Goal: Information Seeking & Learning: Learn about a topic

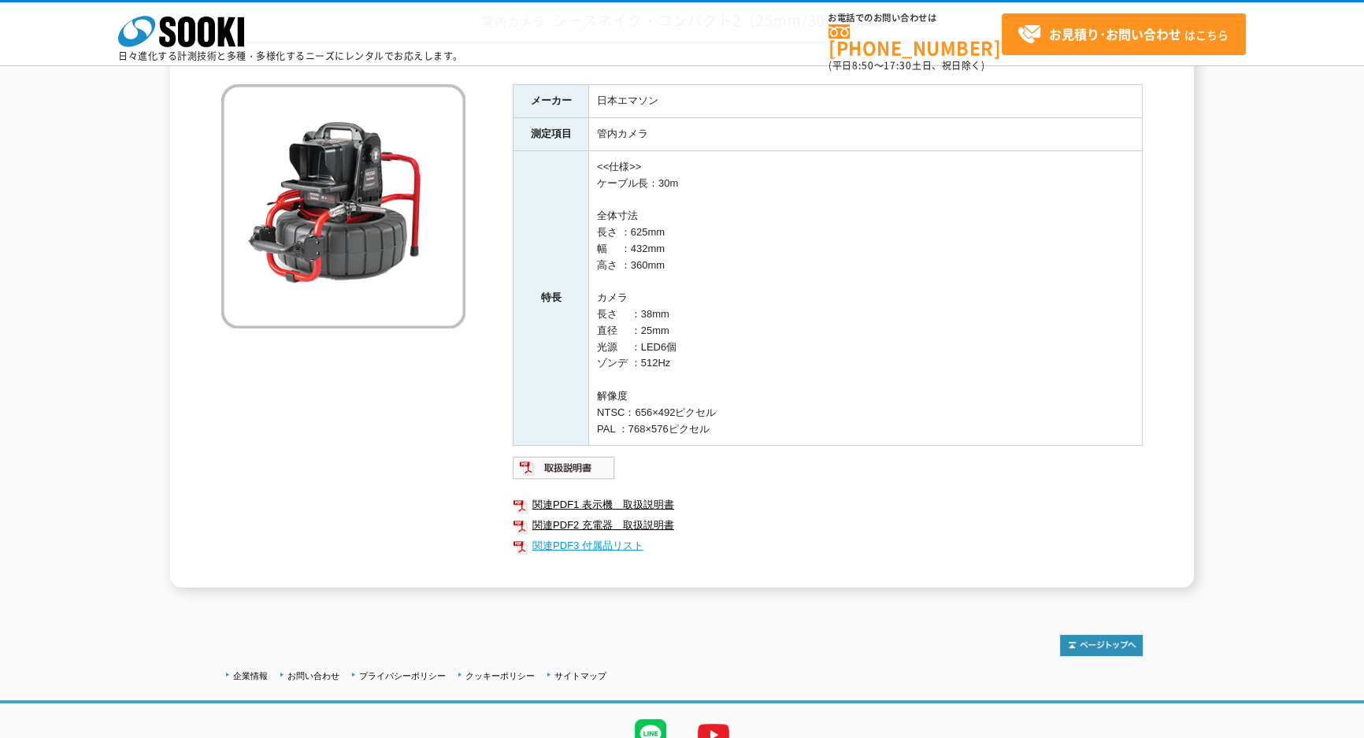
click at [583, 547] on link "関連PDF3 付属品リスト" at bounding box center [828, 546] width 630 height 20
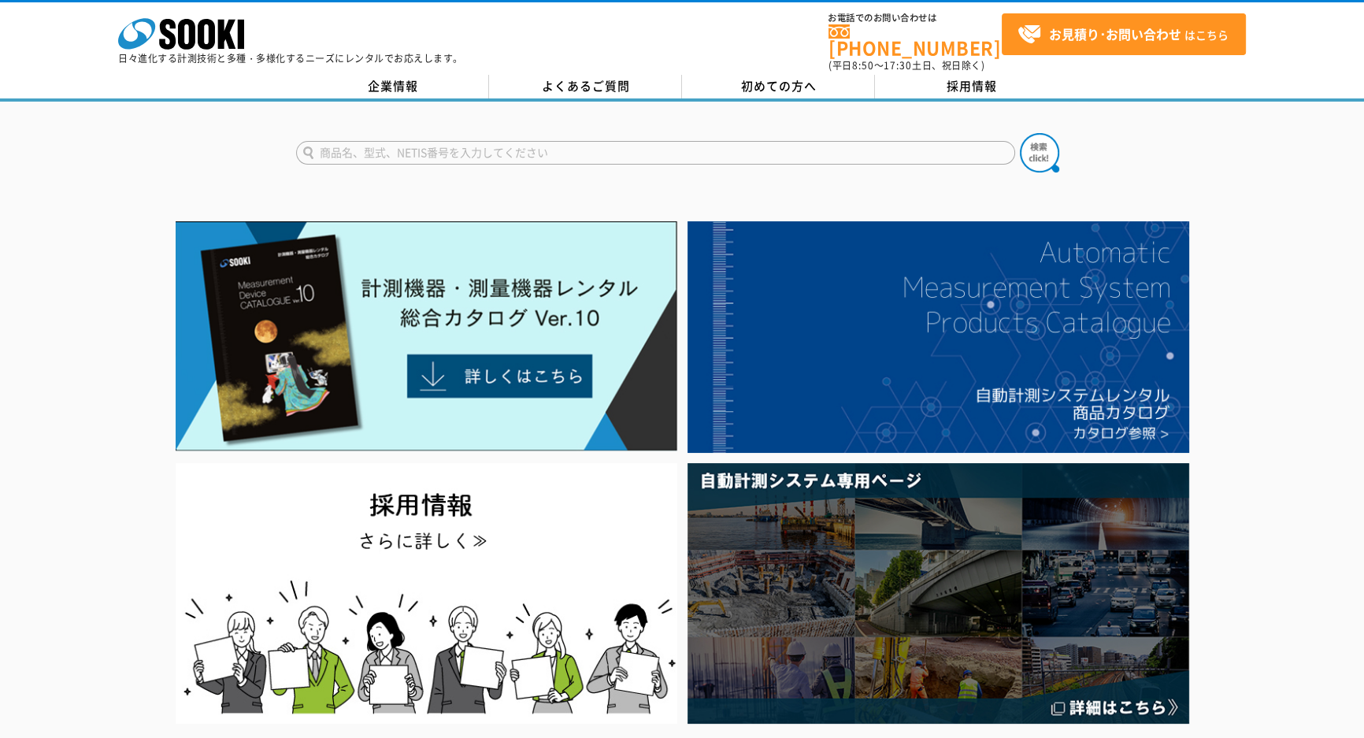
click at [506, 141] on input "text" at bounding box center [655, 153] width 719 height 24
type input "ｼｰスネイク"
click at [1020, 133] on button at bounding box center [1039, 152] width 39 height 39
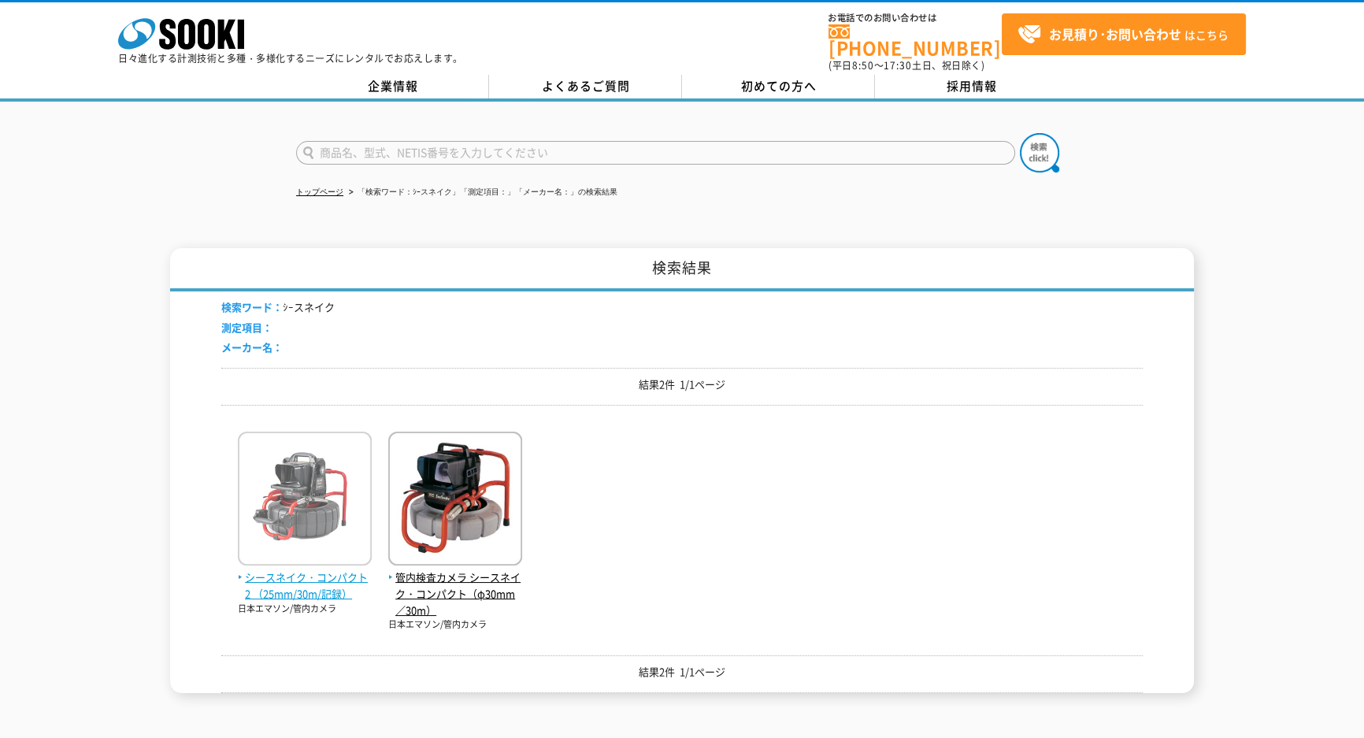
click at [327, 583] on span "シースネイク・コンパクト2 （25mm/30m/記録）" at bounding box center [305, 585] width 134 height 33
click at [336, 572] on span "シースネイク・コンパクト2 （25mm/30m/記録）" at bounding box center [305, 585] width 134 height 33
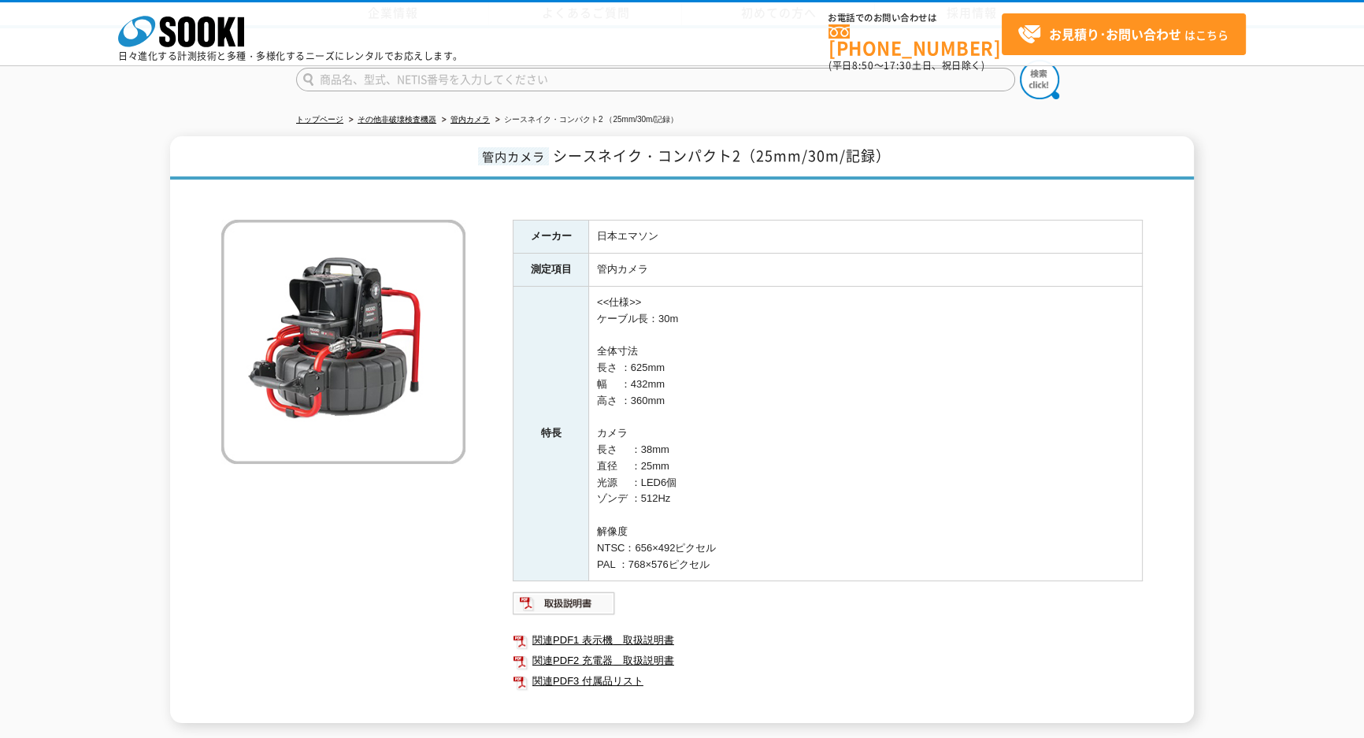
scroll to position [207, 0]
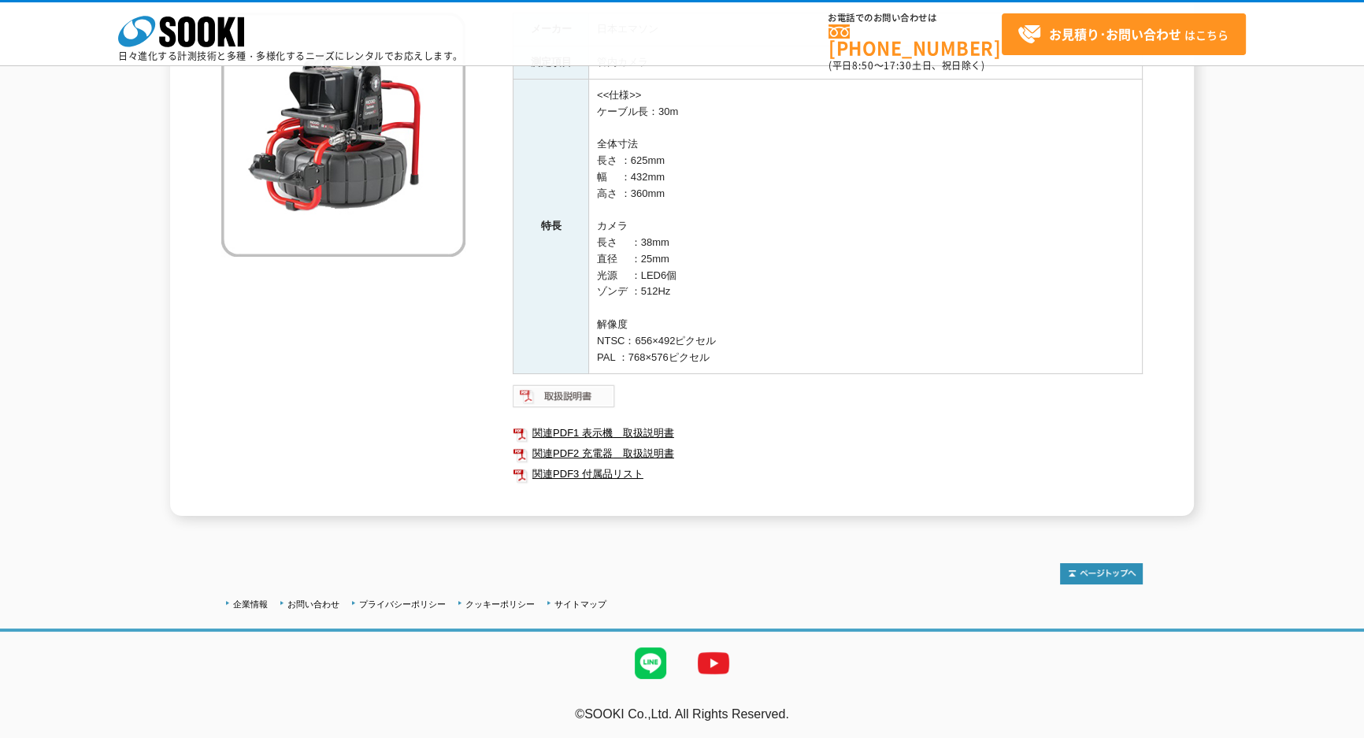
click at [568, 402] on img at bounding box center [564, 396] width 103 height 25
click at [598, 473] on link "関連PDF3 付属品リスト" at bounding box center [828, 474] width 630 height 20
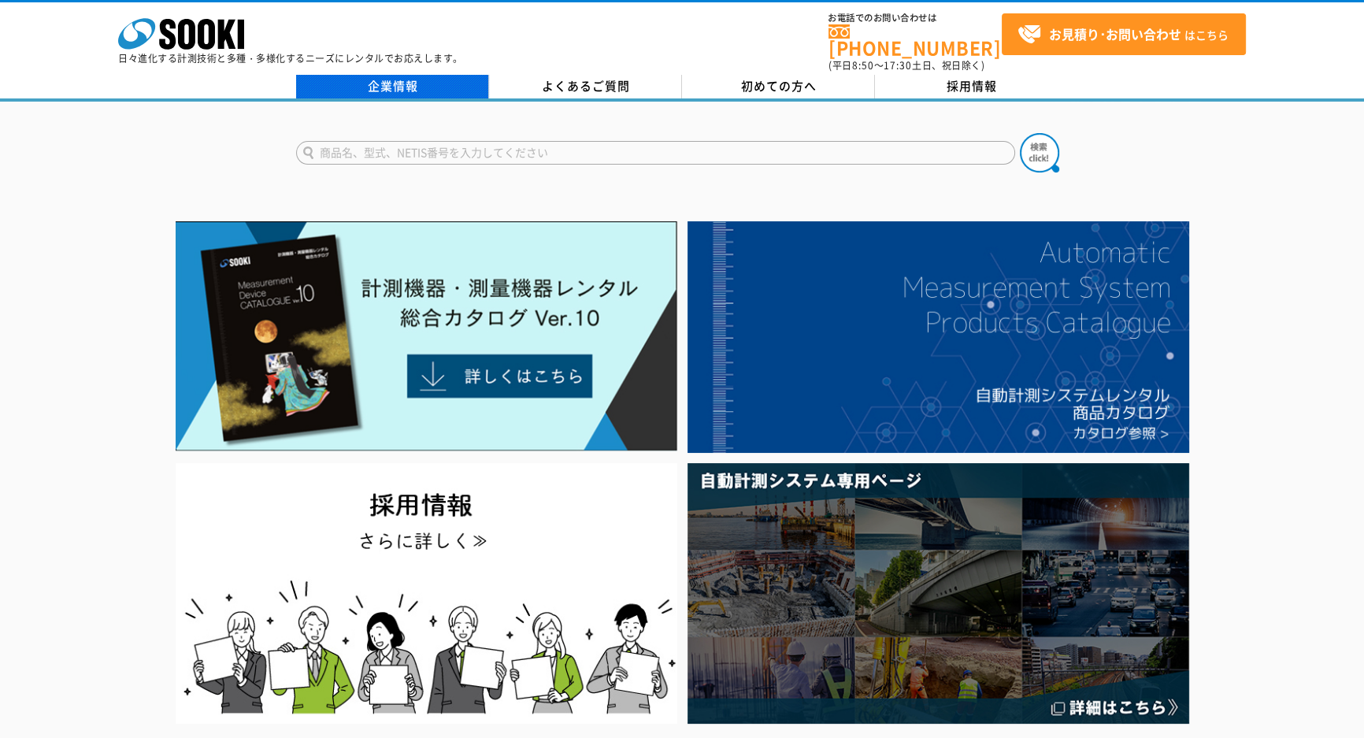
click at [427, 82] on link "企業情報" at bounding box center [392, 87] width 193 height 24
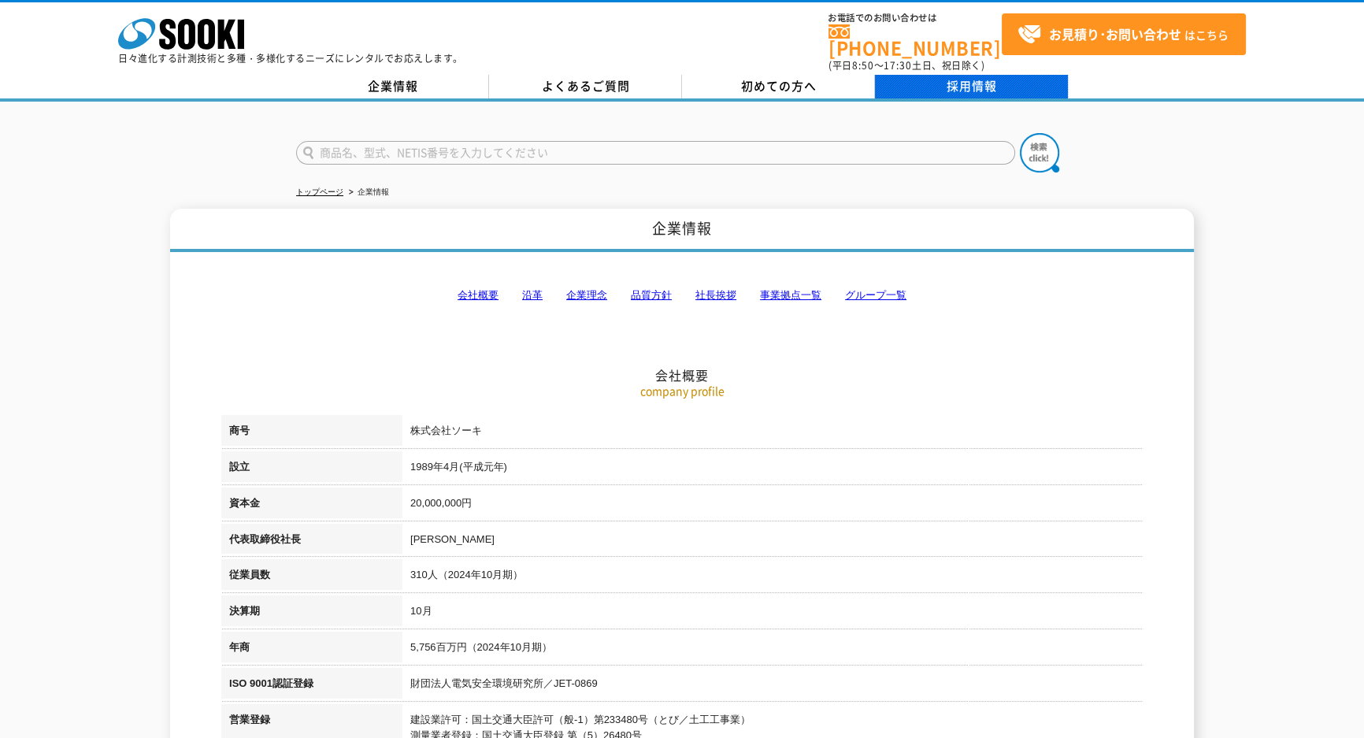
click at [962, 79] on link "採用情報" at bounding box center [971, 87] width 193 height 24
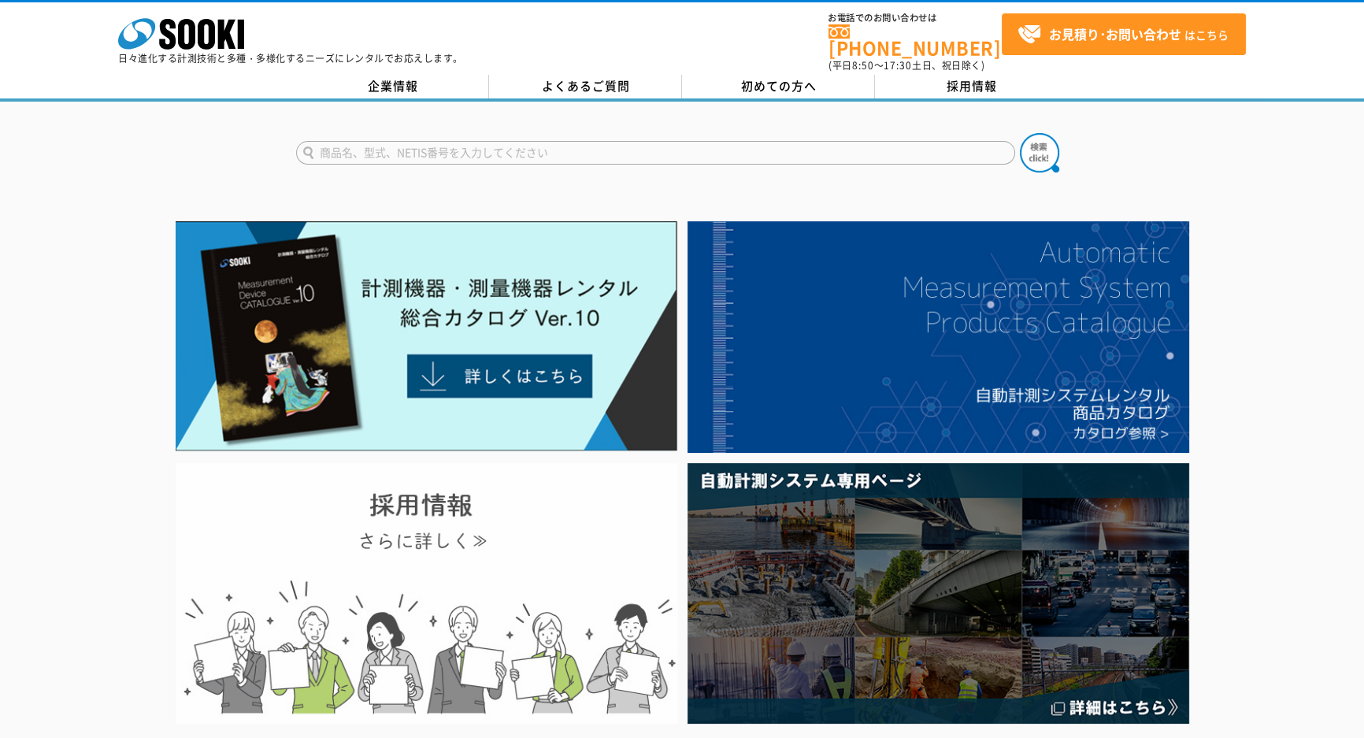
scroll to position [71, 0]
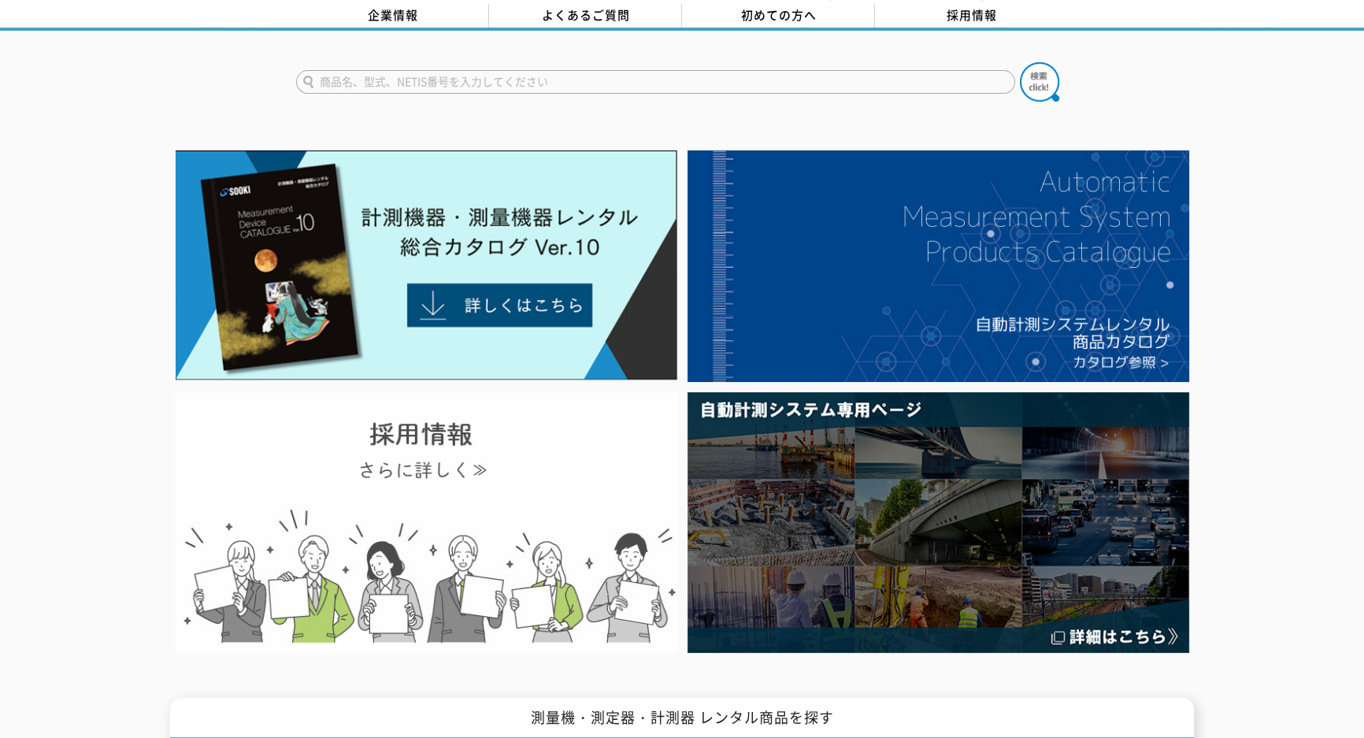
click at [608, 530] on img at bounding box center [427, 522] width 502 height 261
